Goal: Task Accomplishment & Management: Manage account settings

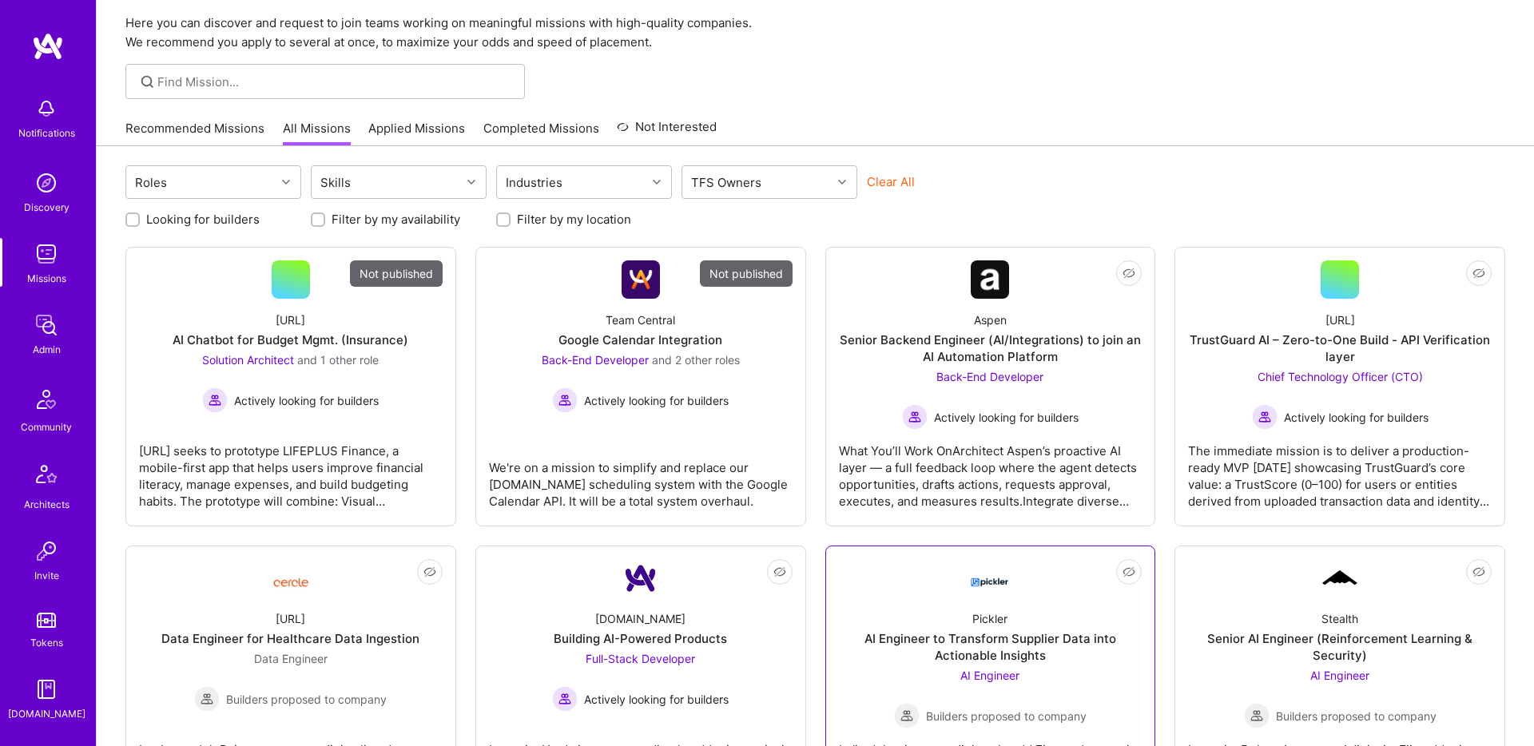
scroll to position [61, 0]
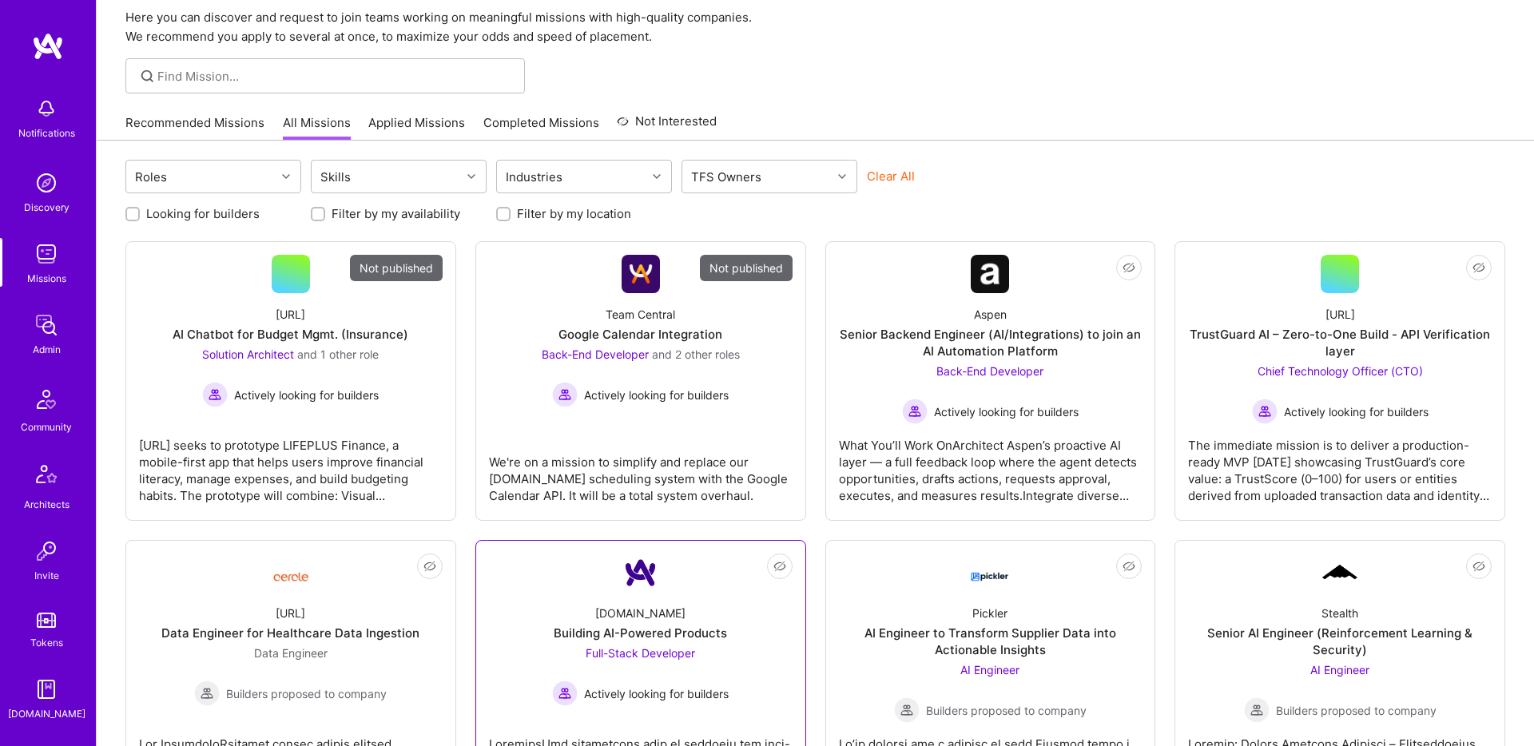
click at [666, 633] on div "Building AI-Powered Products" at bounding box center [640, 633] width 173 height 17
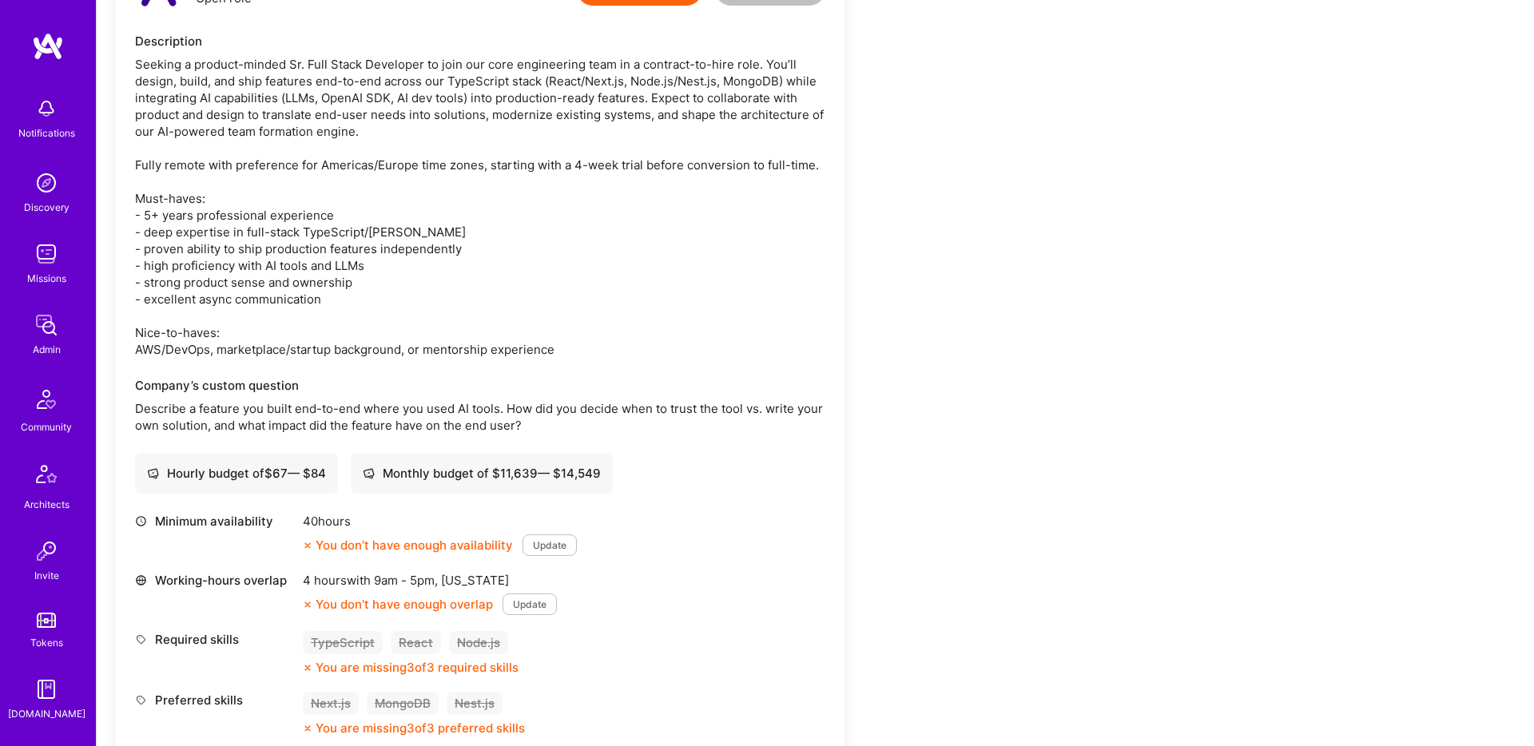
scroll to position [1036, 0]
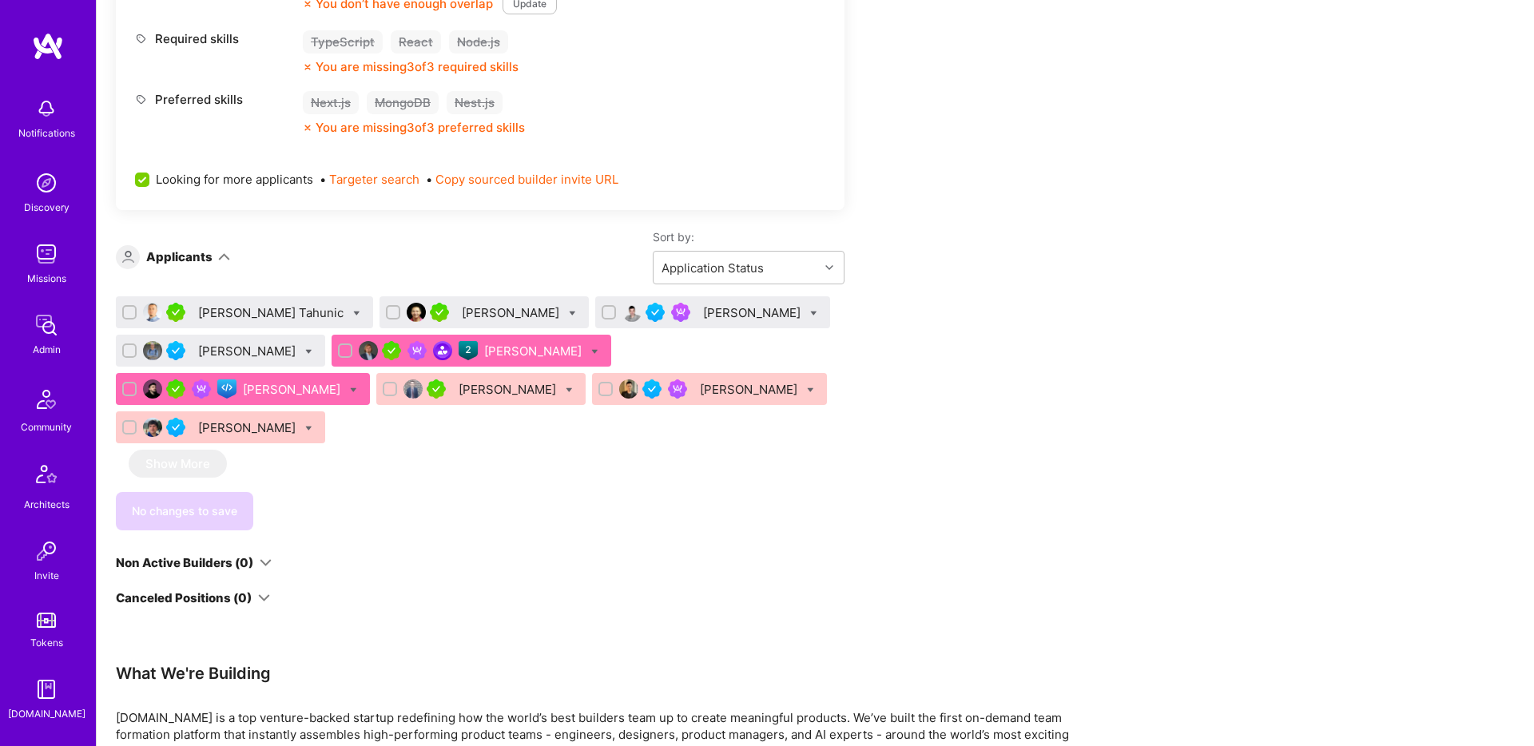
click at [344, 381] on div "[PERSON_NAME]" at bounding box center [293, 389] width 101 height 17
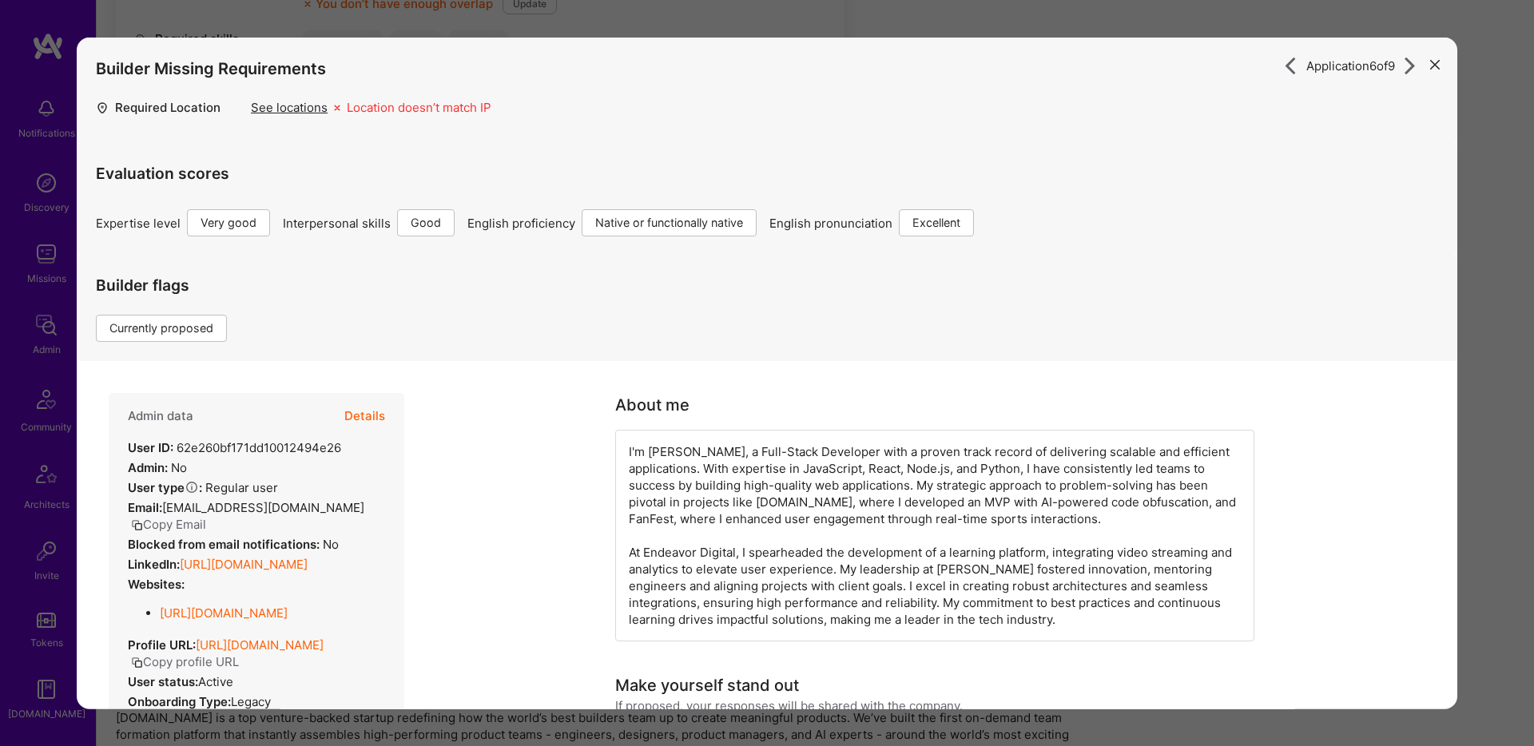
click at [1434, 53] on button "modal" at bounding box center [1434, 63] width 19 height 26
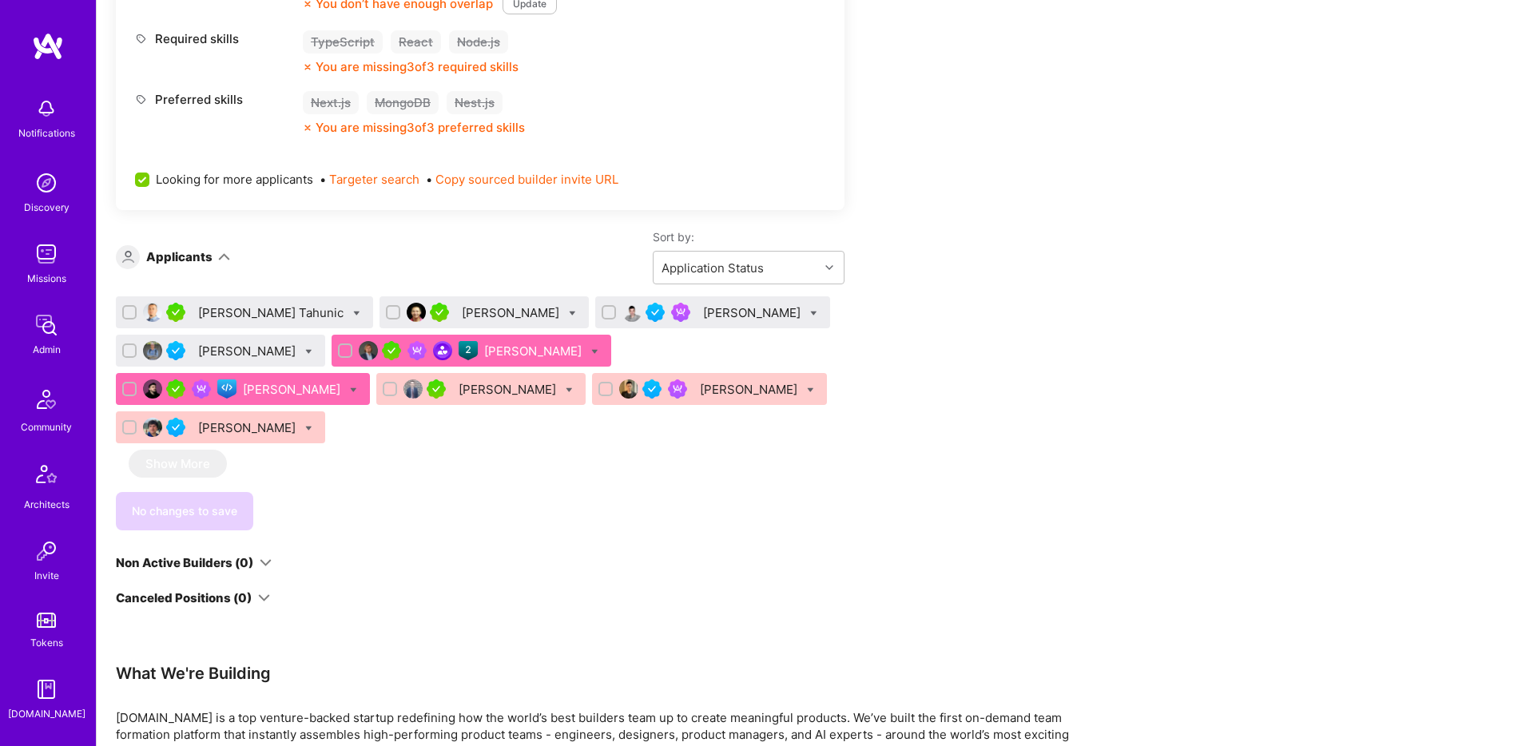
click at [312, 425] on icon at bounding box center [308, 428] width 7 height 7
checkbox input "true"
click at [370, 373] on div "[PERSON_NAME]" at bounding box center [243, 389] width 254 height 32
click at [357, 387] on icon at bounding box center [353, 390] width 7 height 7
checkbox input "true"
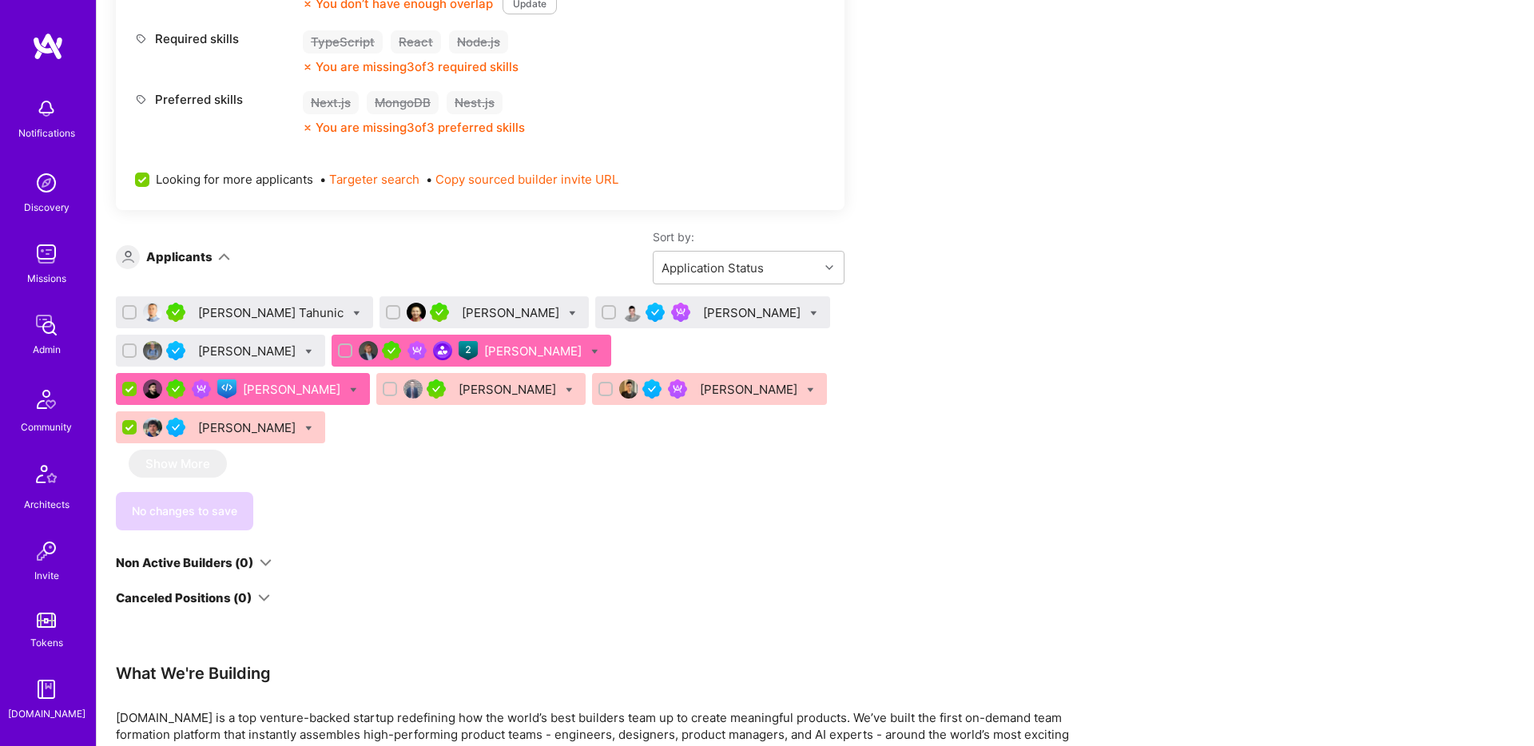
click at [488, 492] on div "No changes to save" at bounding box center [480, 511] width 729 height 38
click at [299, 419] on div "[PERSON_NAME]" at bounding box center [248, 427] width 101 height 17
click at [325, 412] on div "[PERSON_NAME]" at bounding box center [220, 428] width 209 height 32
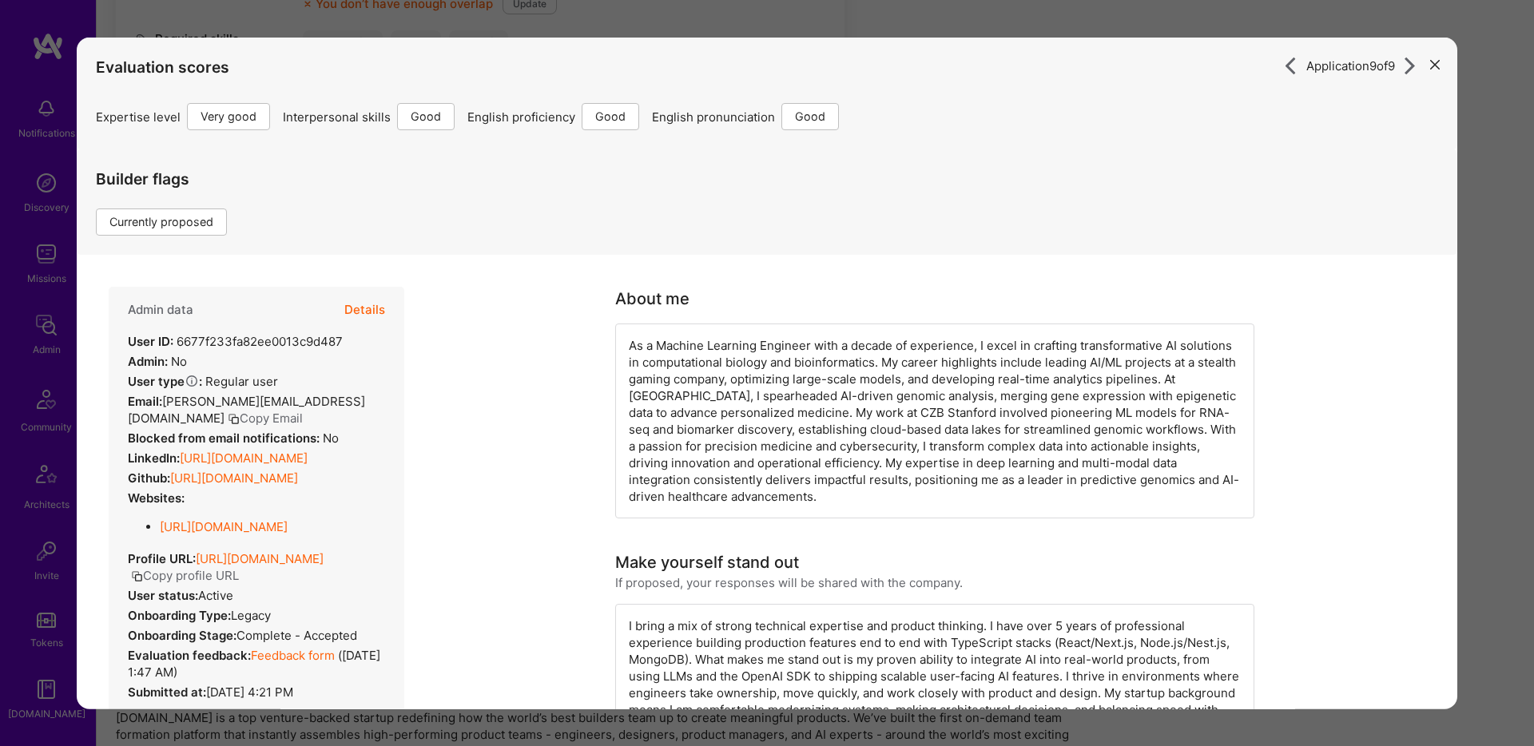
click at [1481, 252] on div "Application 9 of 9 Evaluation scores Expertise level Very good Interpersonal sk…" at bounding box center [767, 373] width 1534 height 746
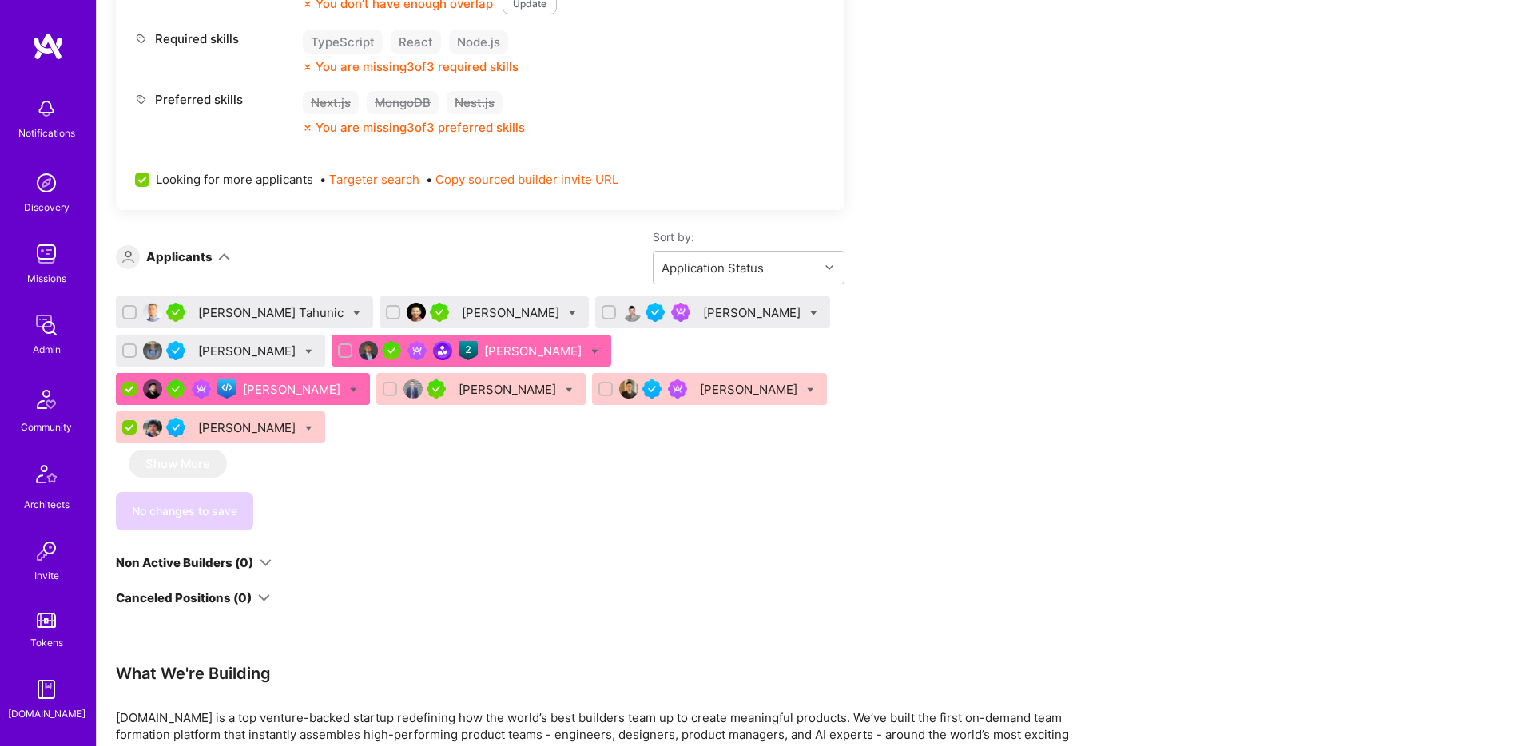
click at [312, 425] on icon at bounding box center [308, 428] width 7 height 7
click at [459, 392] on div "[PERSON_NAME]" at bounding box center [509, 389] width 101 height 17
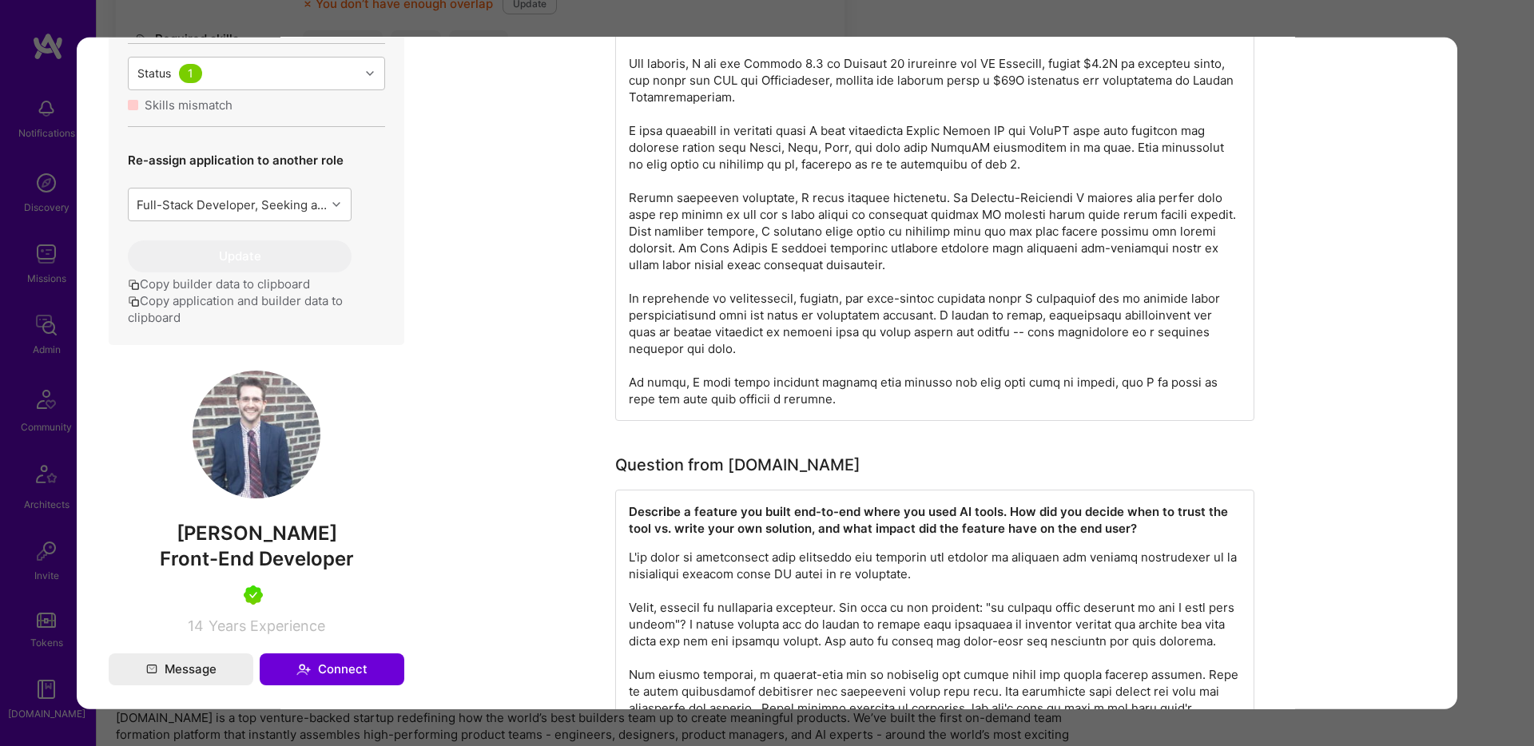
scroll to position [1040, 0]
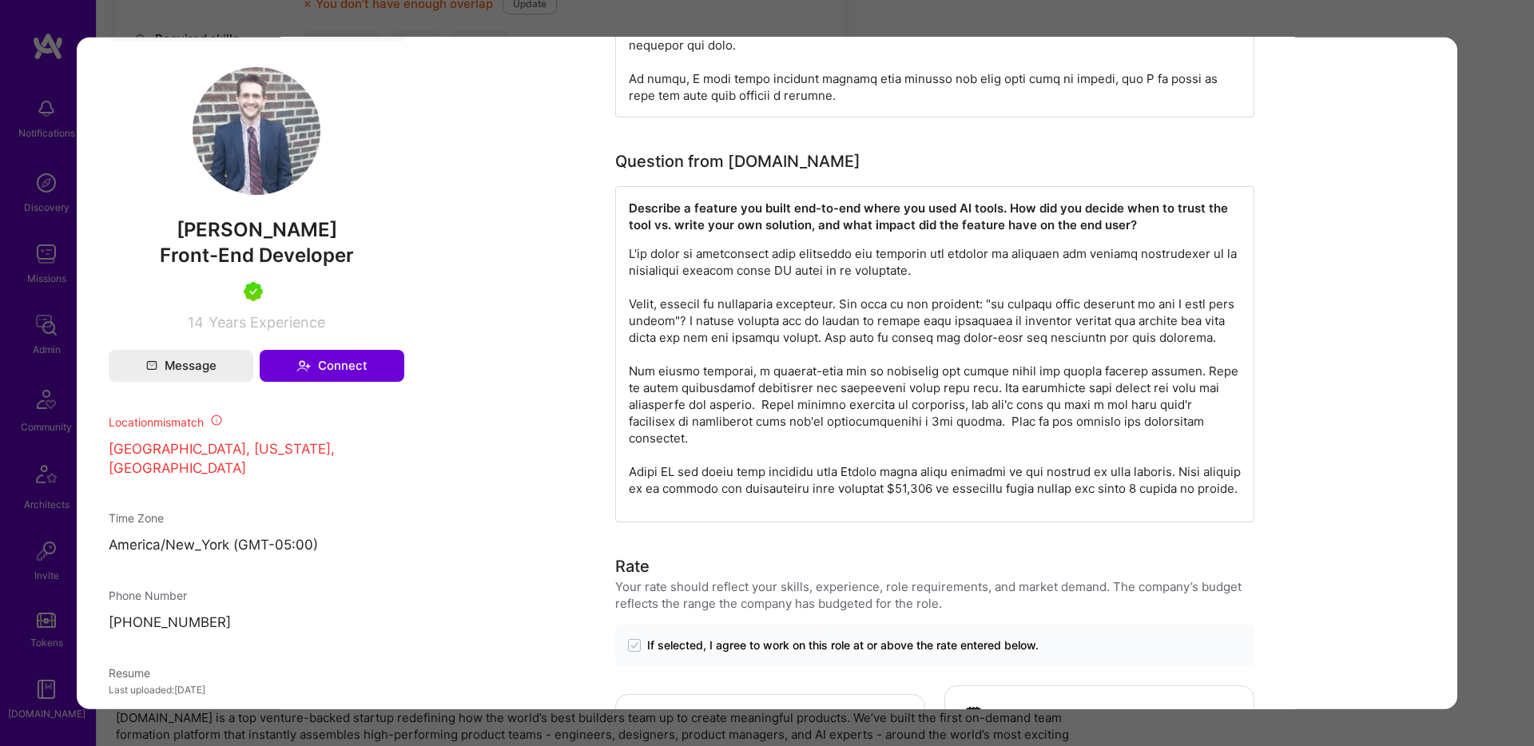
click at [1474, 220] on div "Application 7 of 9 Builder Missing Requirements Required Location See locations…" at bounding box center [767, 373] width 1534 height 746
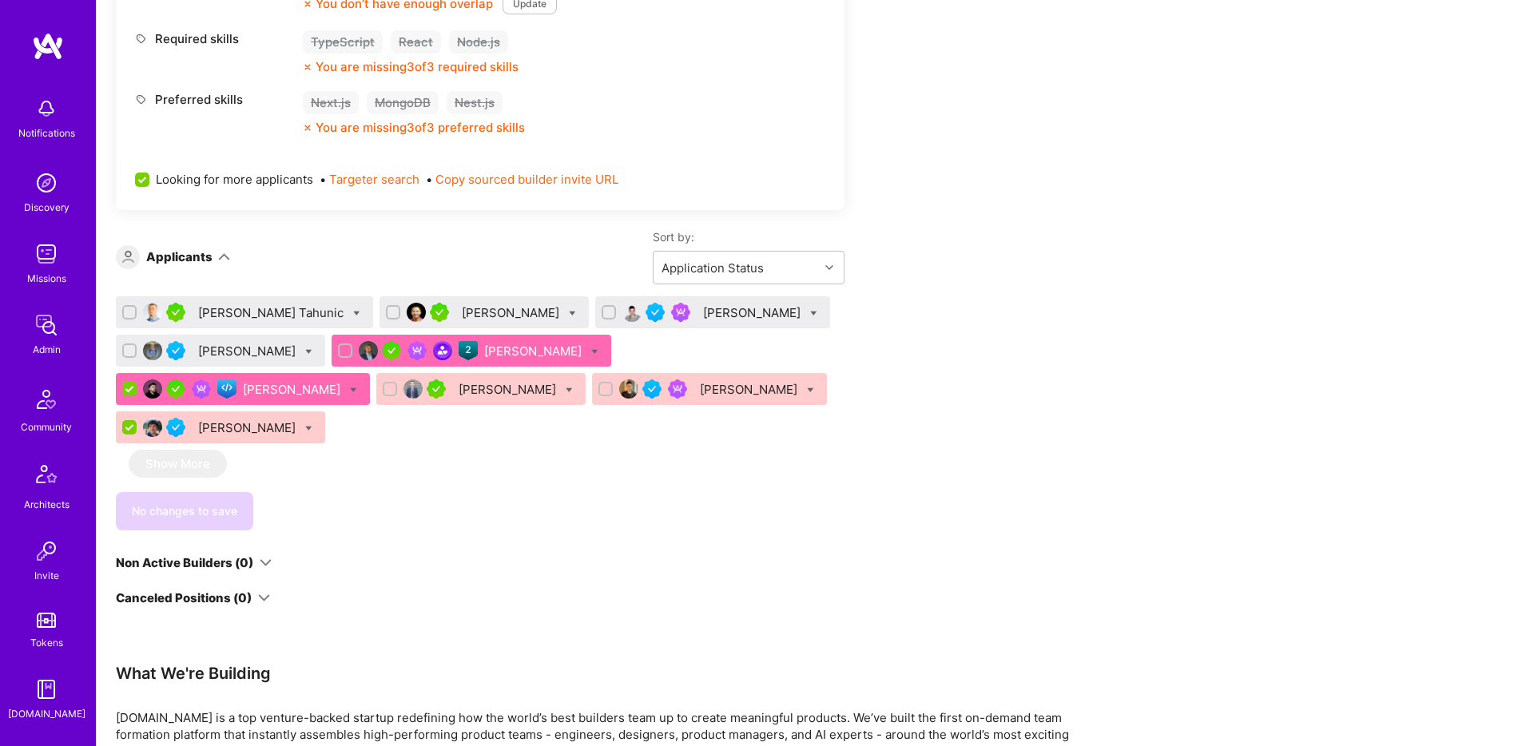
click at [244, 312] on div "[PERSON_NAME] Tahunic" at bounding box center [272, 312] width 149 height 17
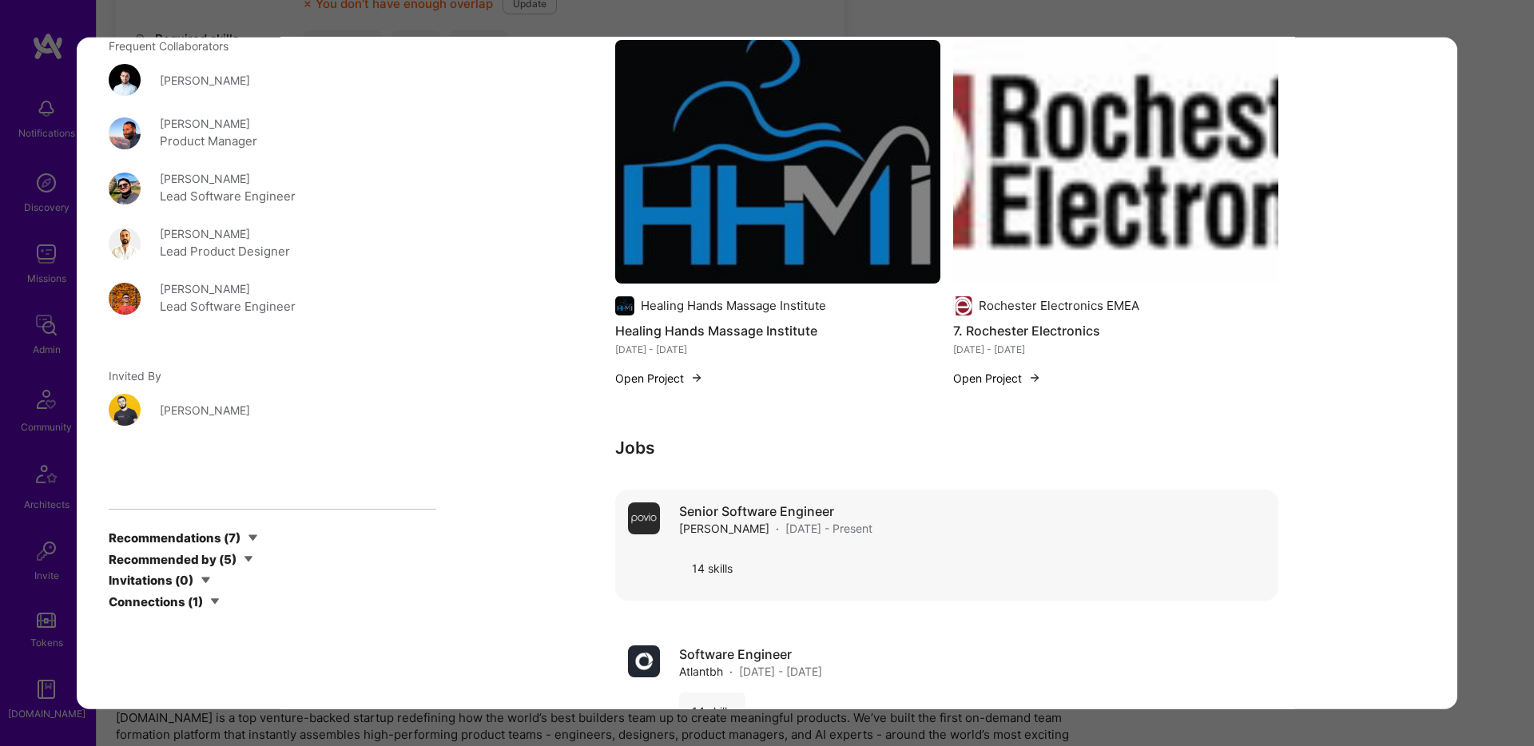
scroll to position [3278, 0]
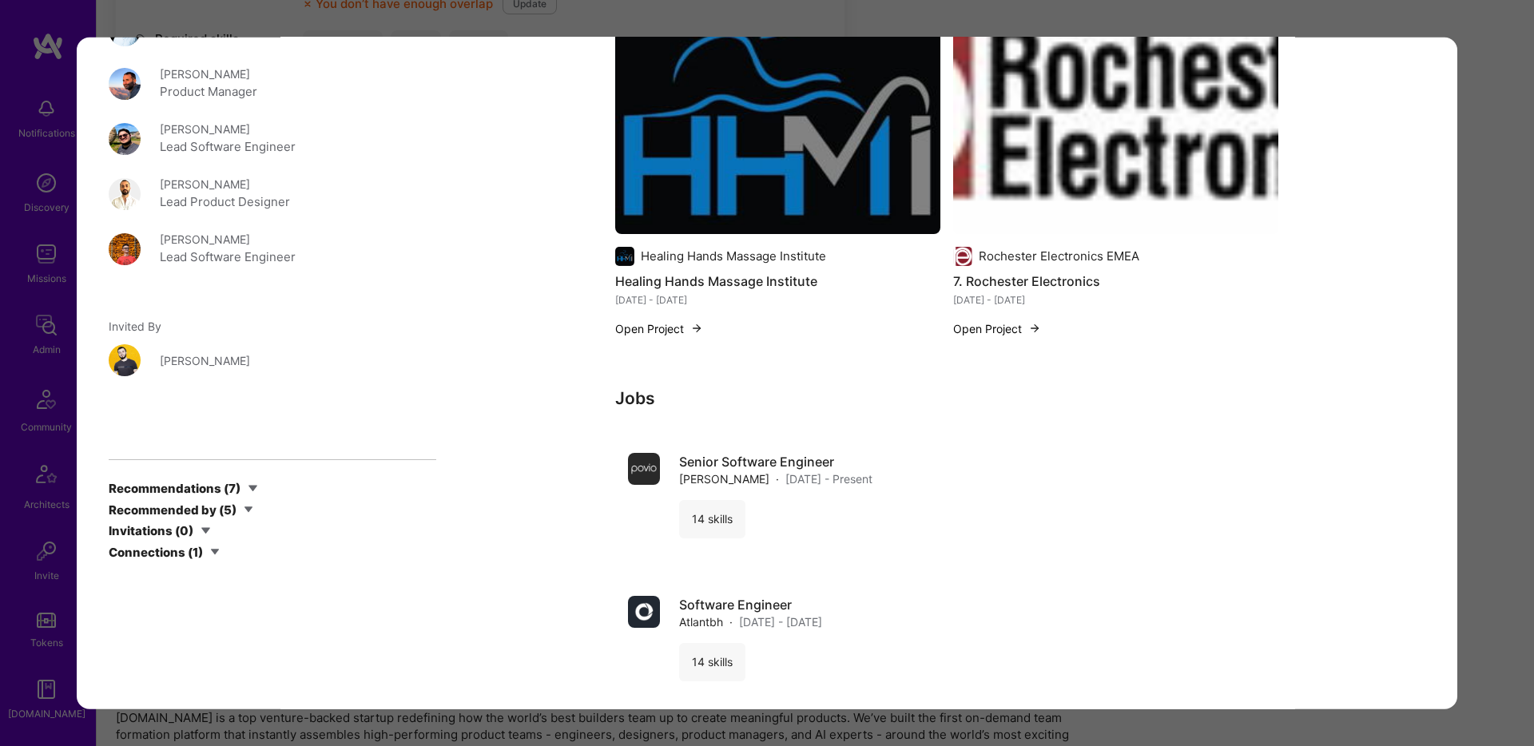
click at [1148, 738] on div "Application 1 of 9 Builder Missing Requirements Required Location See locations…" at bounding box center [767, 373] width 1534 height 746
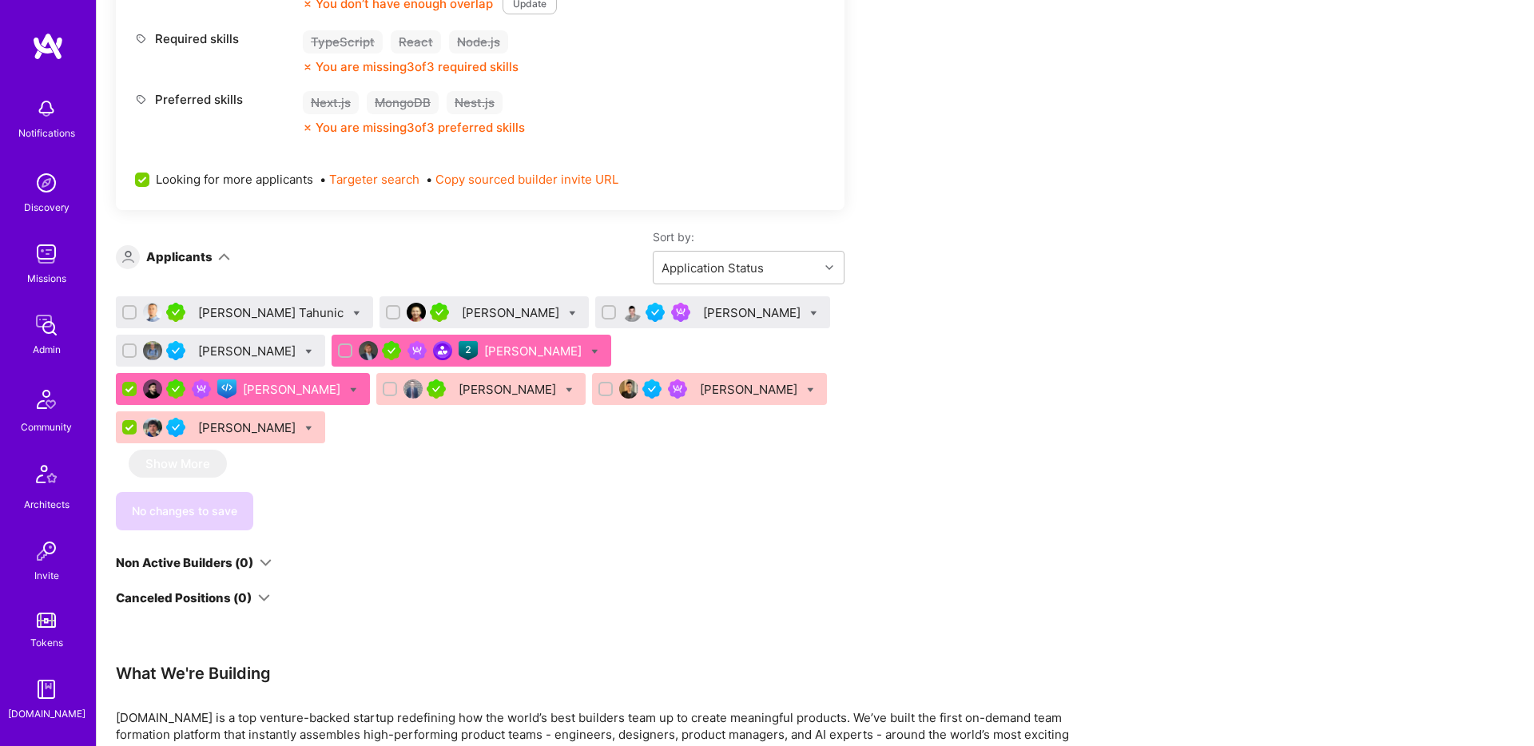
click at [299, 419] on div "[PERSON_NAME]" at bounding box center [248, 427] width 101 height 17
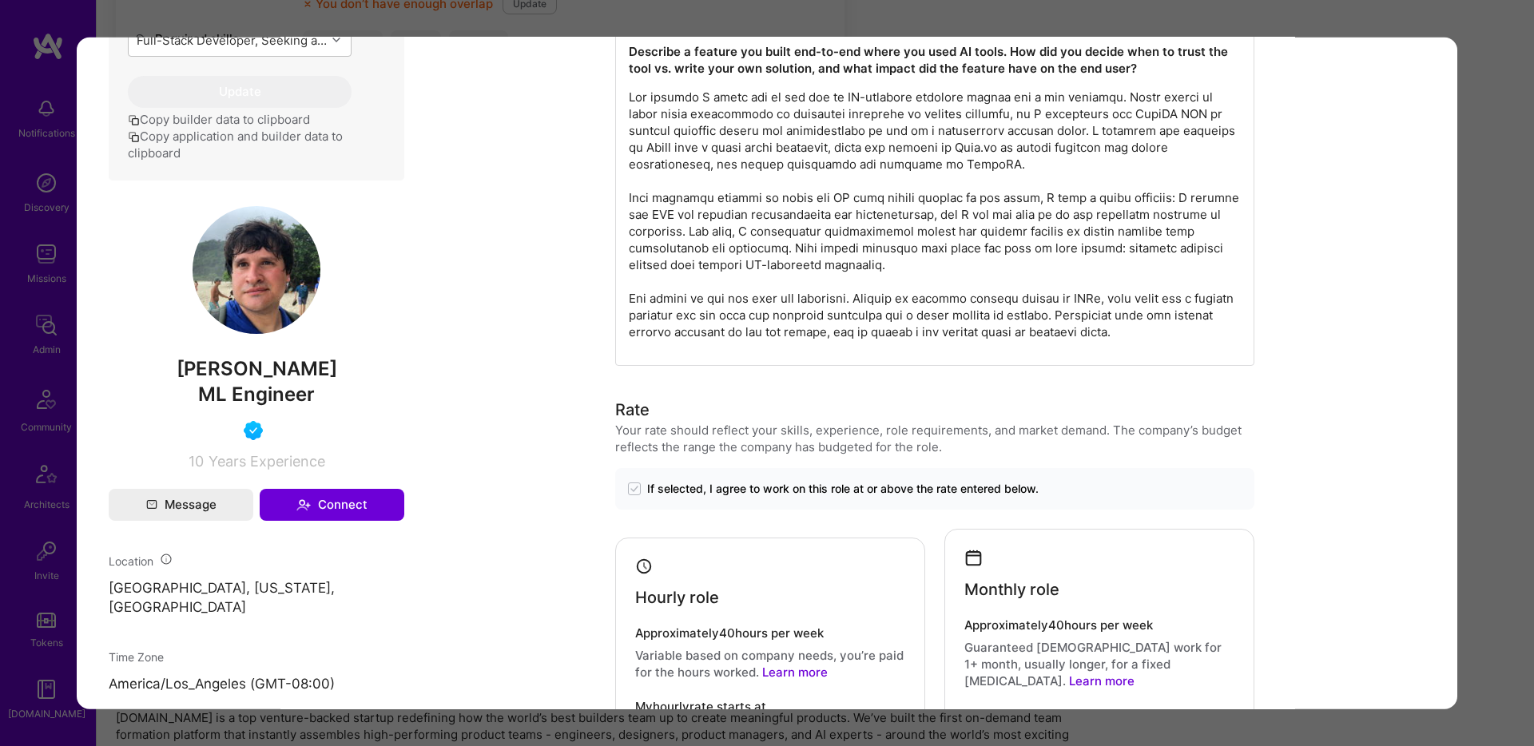
scroll to position [579, 0]
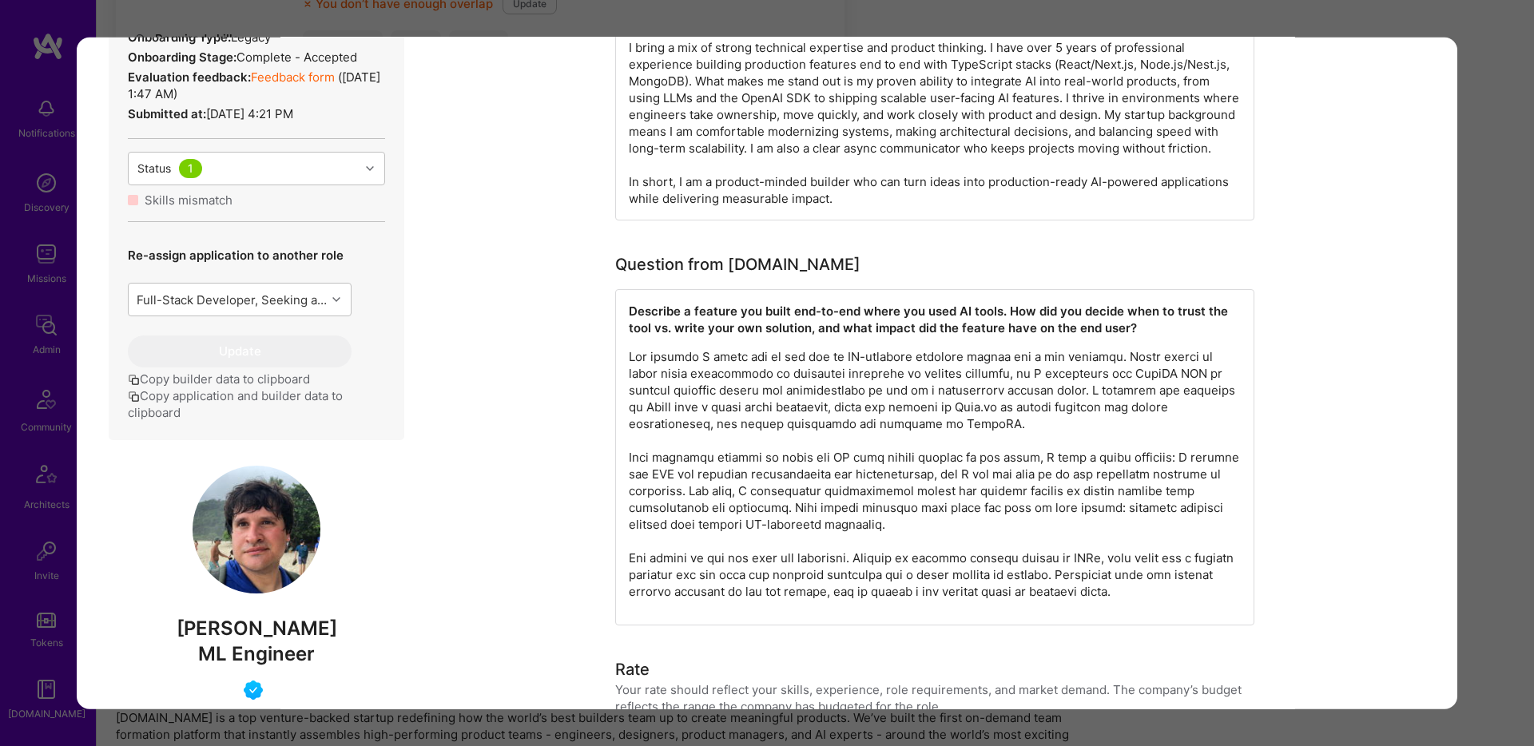
click at [1435, 8] on div "Application 9 of 9 Evaluation scores Expertise level Very good Interpersonal sk…" at bounding box center [767, 373] width 1534 height 746
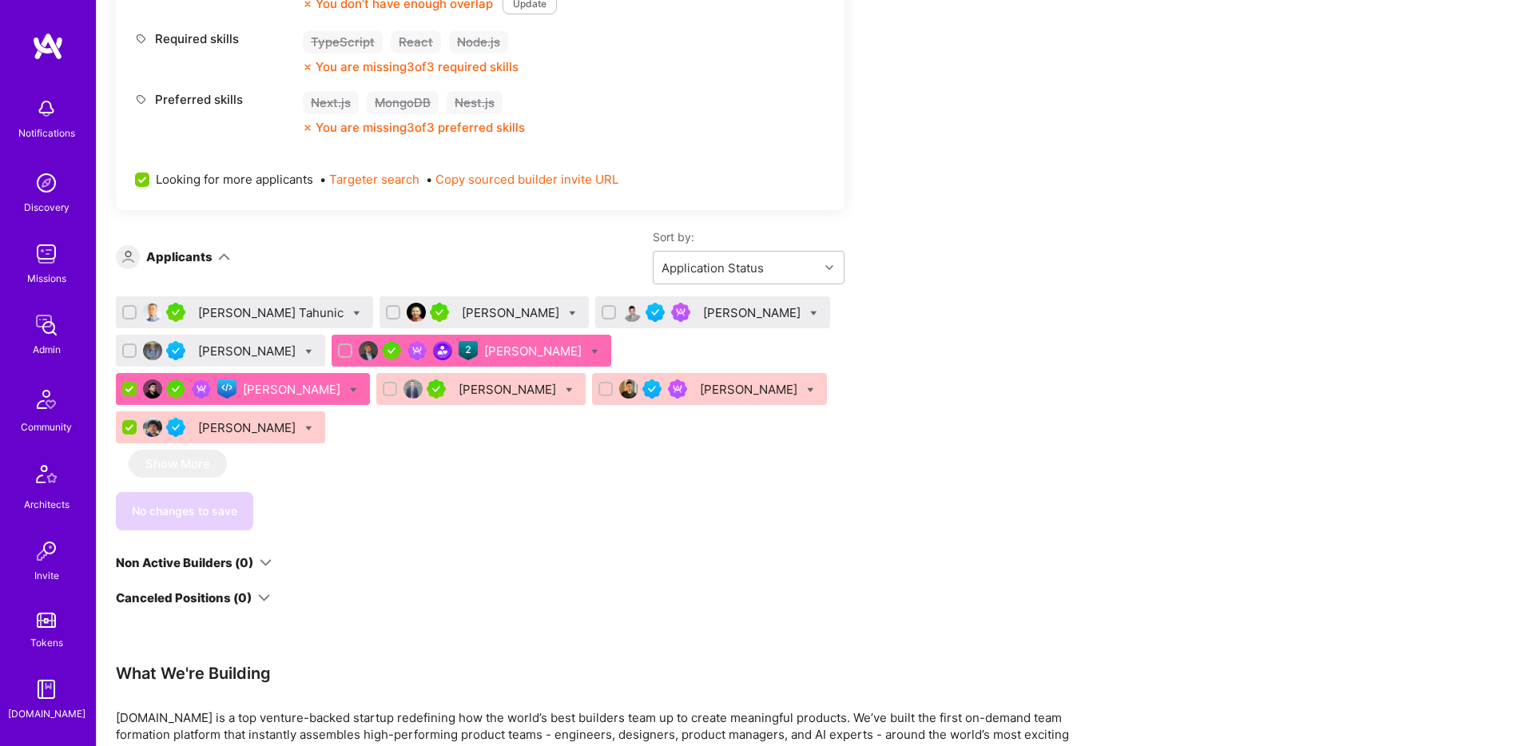
click at [239, 324] on div "[PERSON_NAME] Tahunic" at bounding box center [244, 312] width 257 height 32
click at [233, 302] on div "[PERSON_NAME] Tahunic" at bounding box center [244, 312] width 257 height 32
click at [247, 318] on div "[PERSON_NAME] Tahunic" at bounding box center [272, 312] width 149 height 17
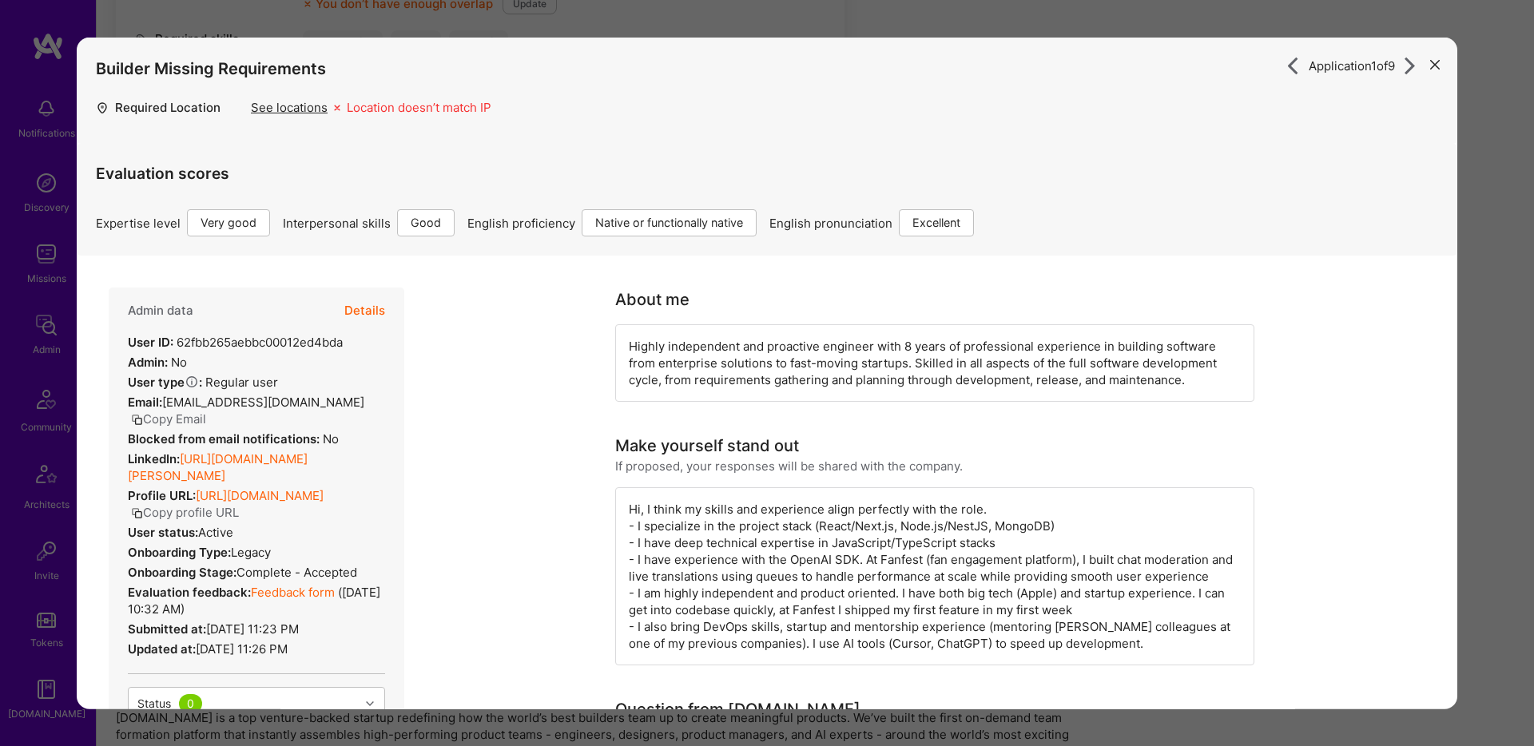
click at [1476, 82] on div "Application 1 of 9 Builder Missing Requirements Required Location See locations…" at bounding box center [767, 373] width 1534 height 746
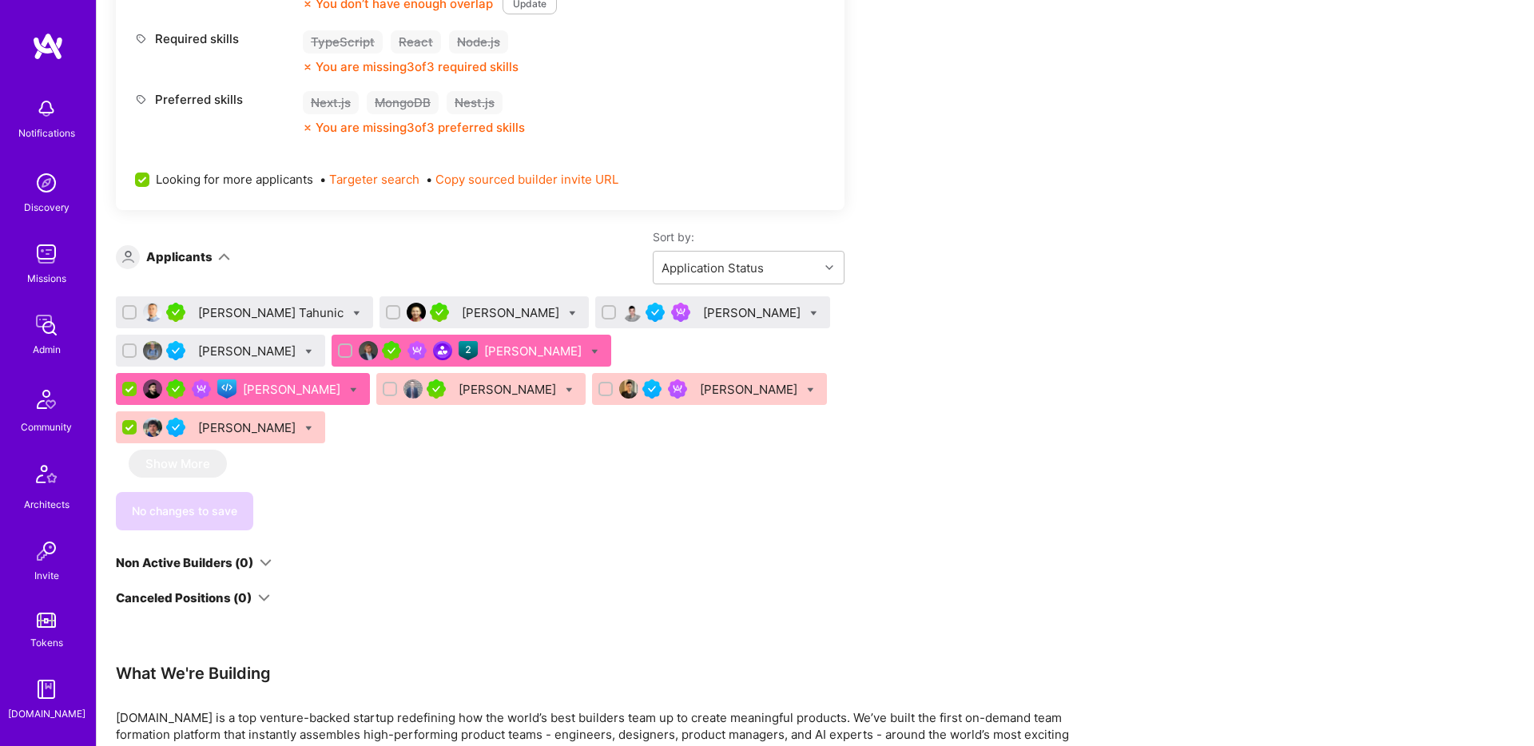
click at [506, 348] on div "[PERSON_NAME]" at bounding box center [534, 351] width 101 height 17
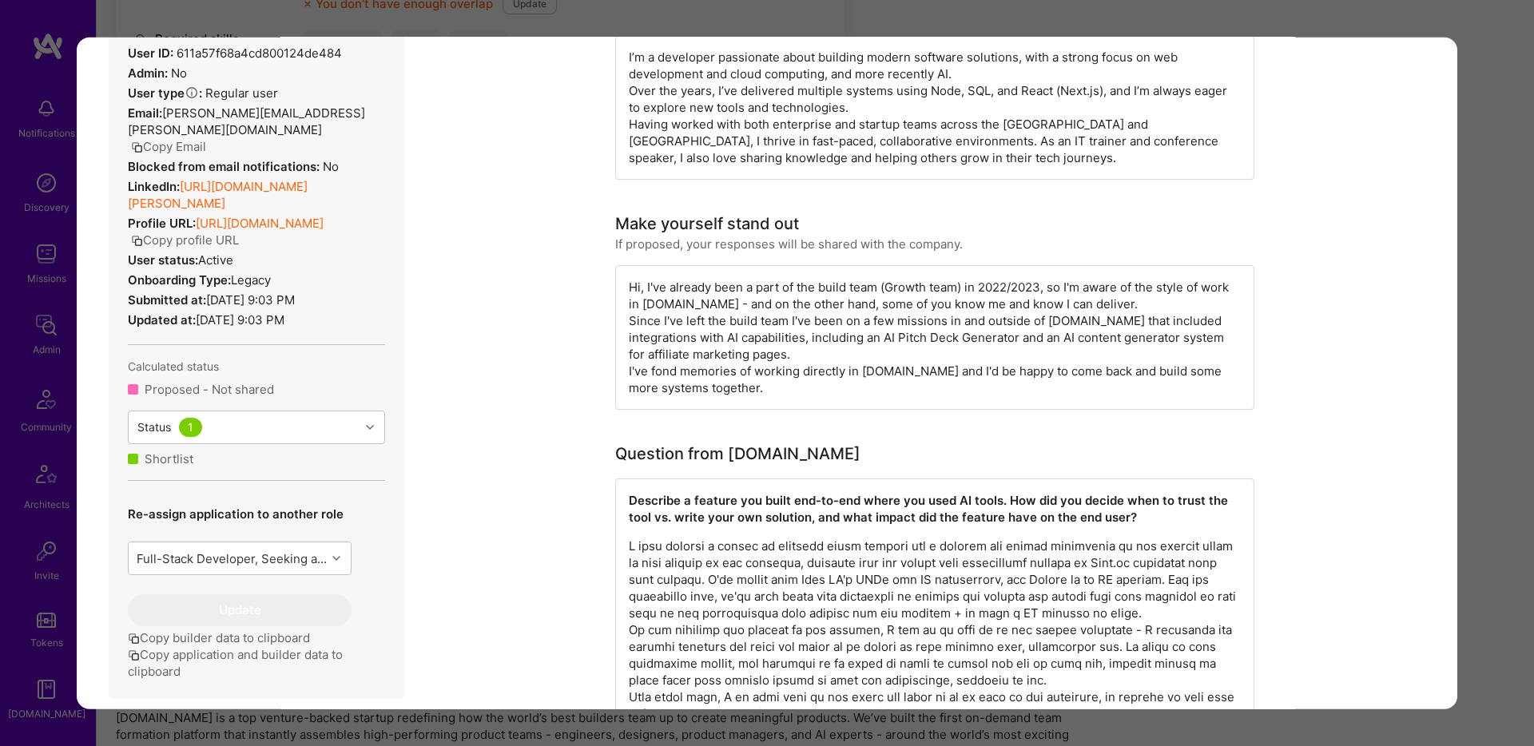
scroll to position [517, 0]
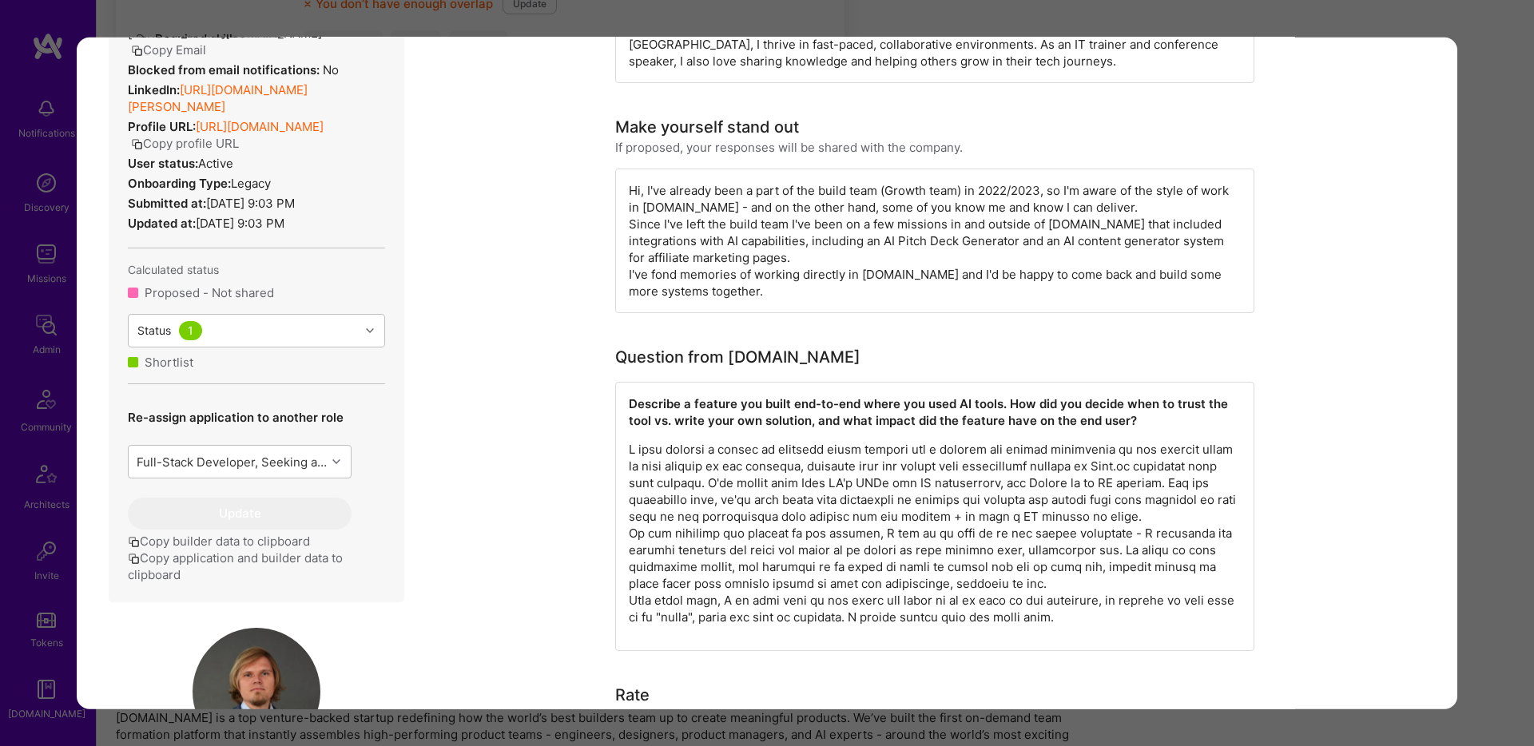
click at [1490, 100] on div "Application 5 of 9 Builder Missing Requirements Rate $ 67 - $ 84 User set $ 90 …" at bounding box center [767, 373] width 1534 height 746
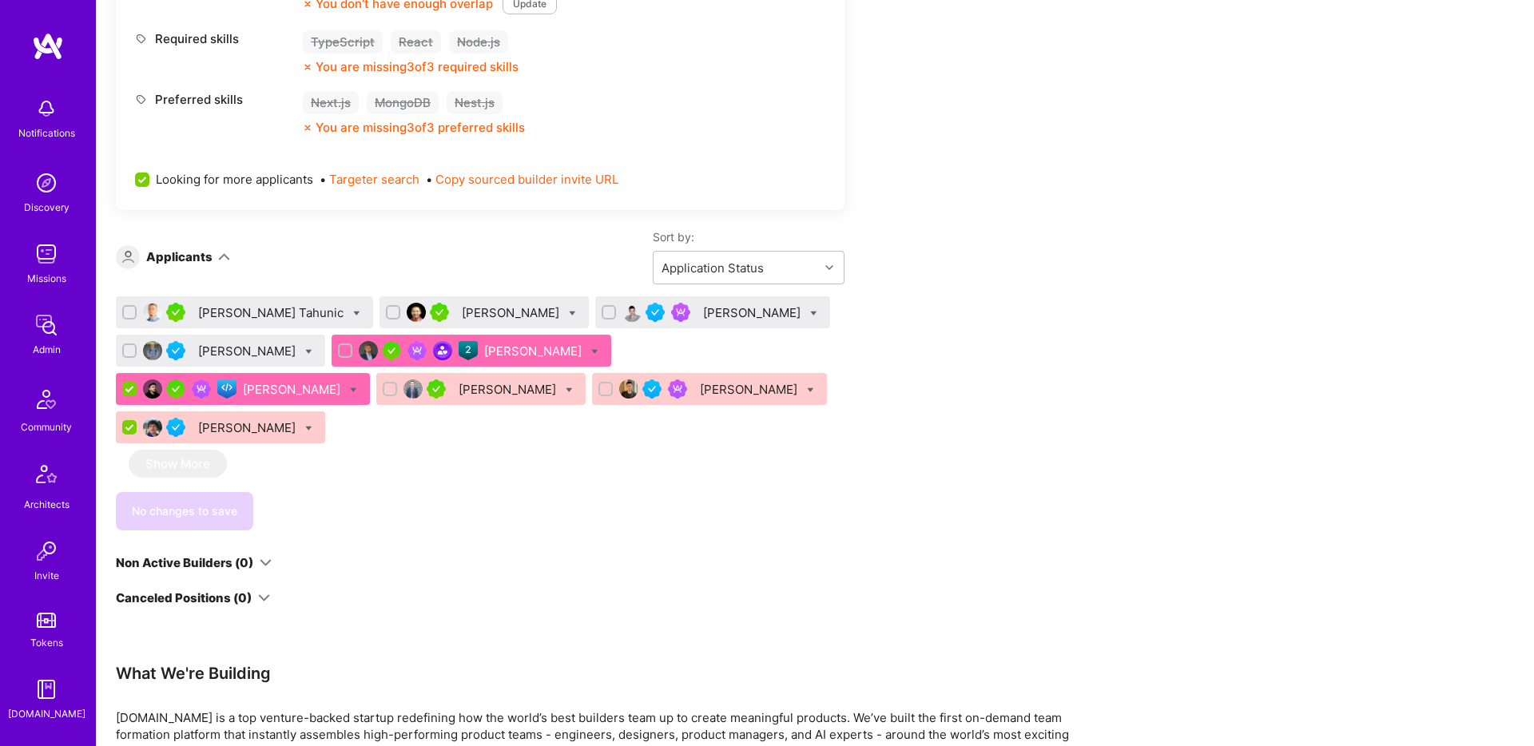
click at [344, 381] on div "[PERSON_NAME]" at bounding box center [293, 389] width 101 height 17
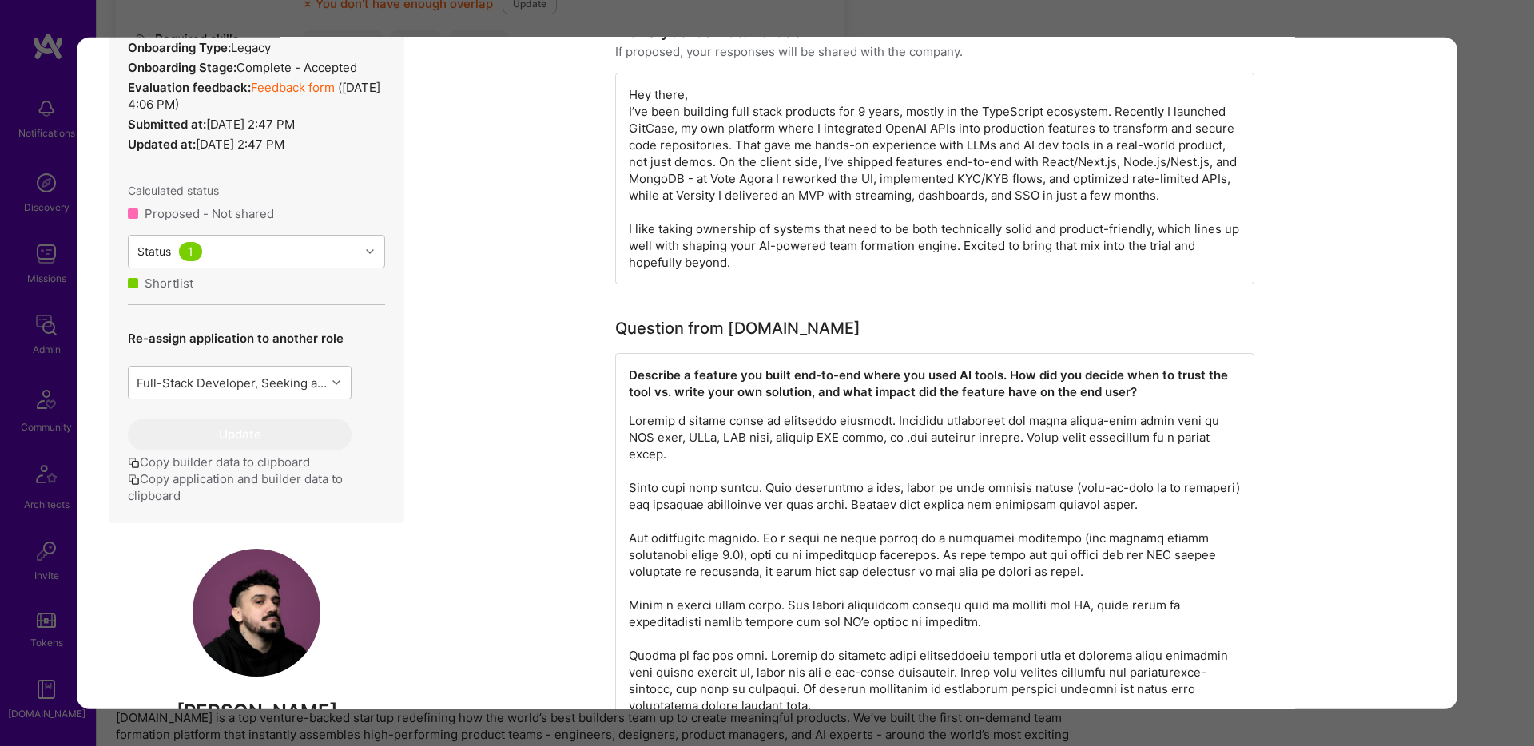
scroll to position [838, 0]
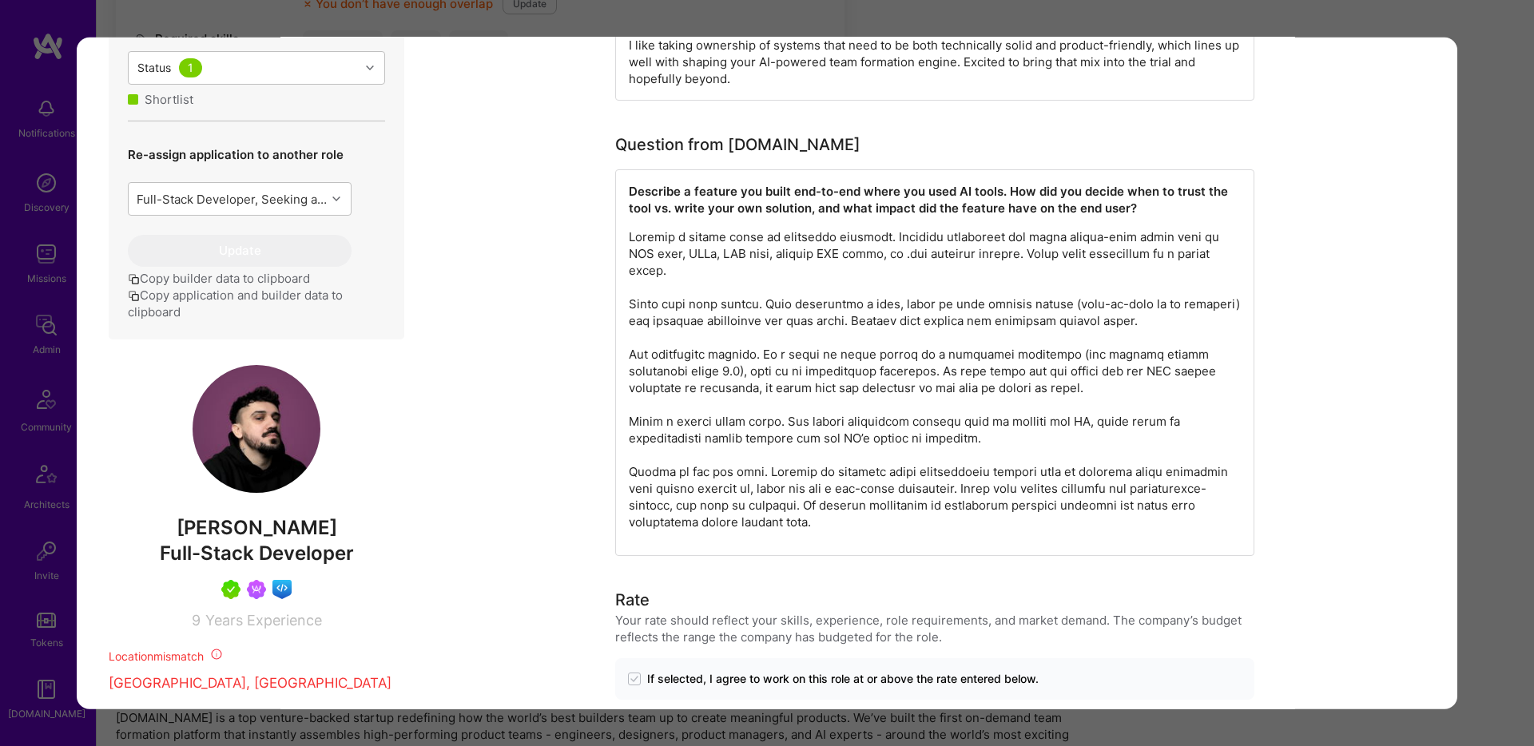
click at [1419, 16] on div "Application 6 of 9 Builder Missing Requirements Required Location See locations…" at bounding box center [767, 373] width 1534 height 746
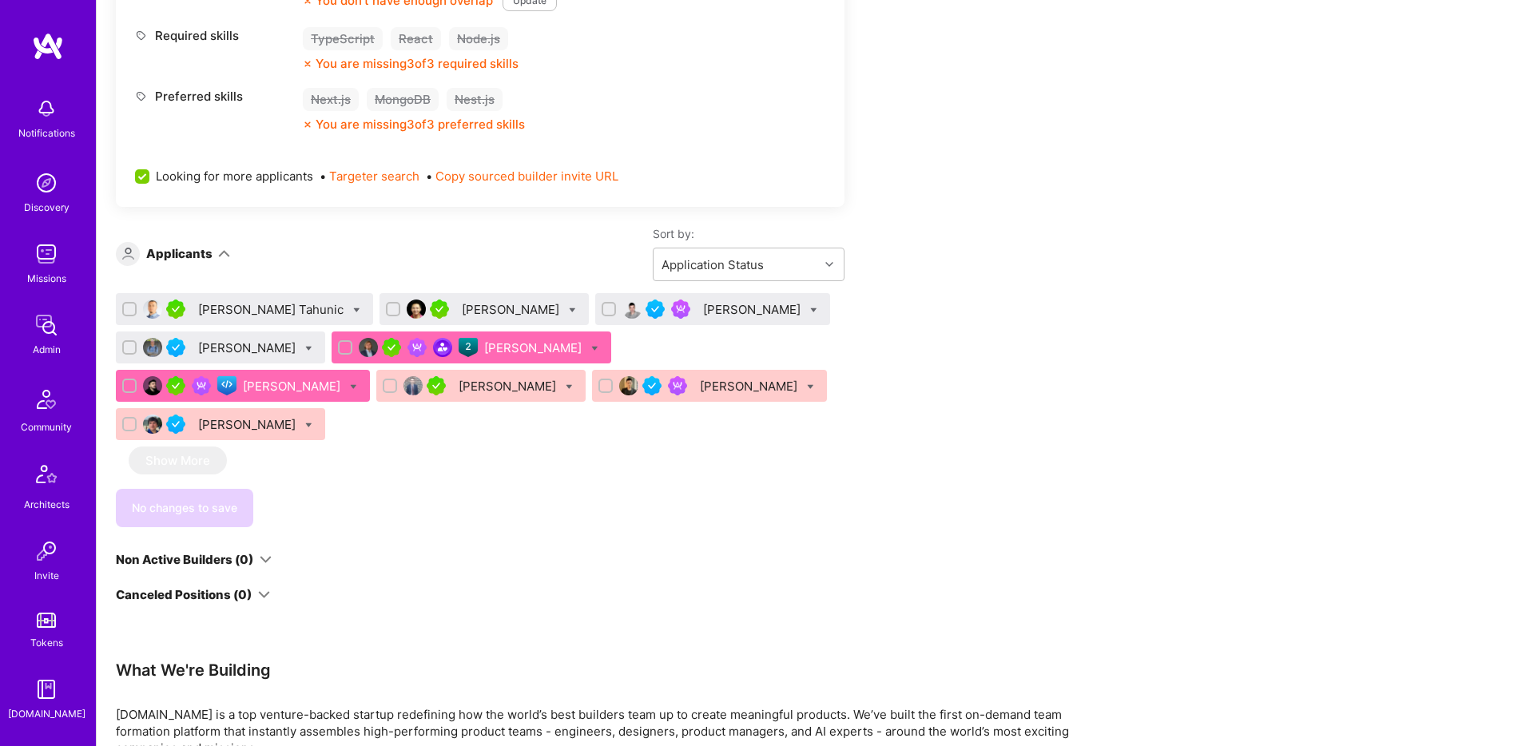
scroll to position [1024, 0]
